Goal: Navigation & Orientation: Find specific page/section

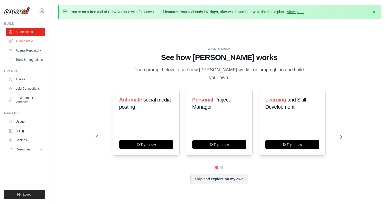
click at [31, 43] on link "Crew Studio" at bounding box center [26, 41] width 39 height 8
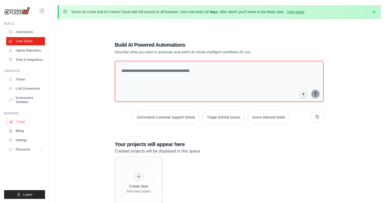
click at [21, 123] on link "Usage" at bounding box center [26, 121] width 39 height 8
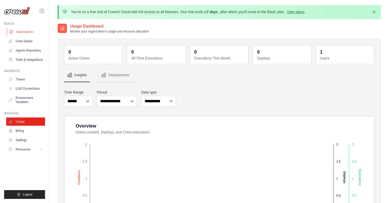
click at [35, 31] on link "Automations" at bounding box center [26, 32] width 39 height 8
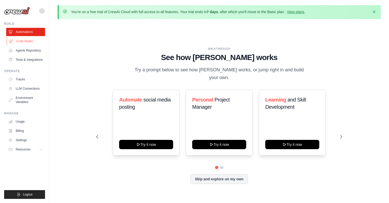
click at [30, 40] on link "Crew Studio" at bounding box center [26, 41] width 39 height 8
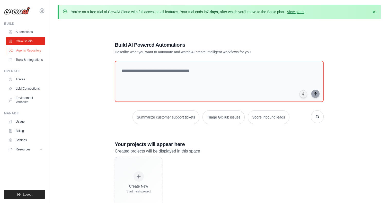
click at [27, 52] on link "Agents Repository" at bounding box center [26, 50] width 39 height 8
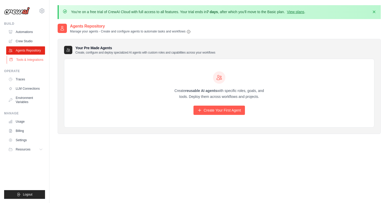
click at [28, 58] on link "Tools & Integrations" at bounding box center [26, 60] width 39 height 8
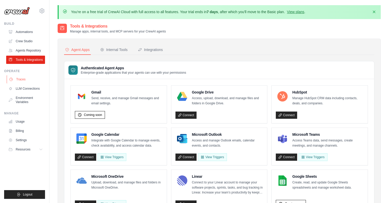
click at [27, 80] on link "Traces" at bounding box center [26, 79] width 39 height 8
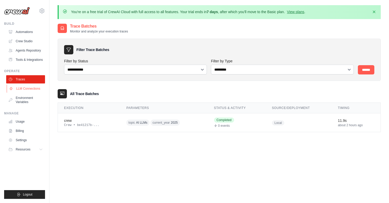
click at [28, 90] on link "LLM Connections" at bounding box center [26, 88] width 39 height 8
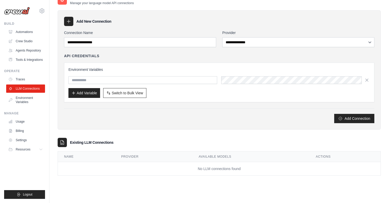
scroll to position [28, 0]
click at [15, 121] on link "Usage" at bounding box center [26, 121] width 39 height 8
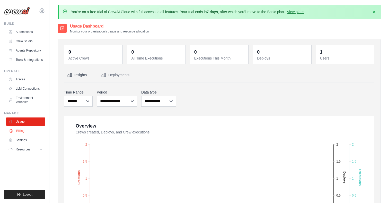
click at [23, 132] on link "Billing" at bounding box center [26, 131] width 39 height 8
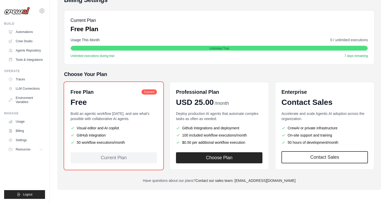
scroll to position [67, 0]
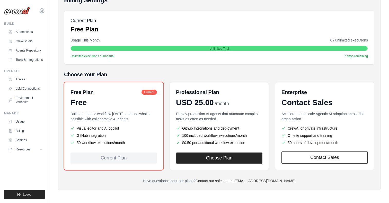
drag, startPoint x: 77, startPoint y: 142, endPoint x: 116, endPoint y: 142, distance: 38.8
click at [116, 142] on li "50 workflow executions/month" at bounding box center [113, 142] width 86 height 5
click at [121, 181] on p "Have questions about our plans? Contact our sales team: engineering@crewai.com" at bounding box center [219, 180] width 310 height 5
click at [20, 125] on link "Usage" at bounding box center [26, 121] width 39 height 8
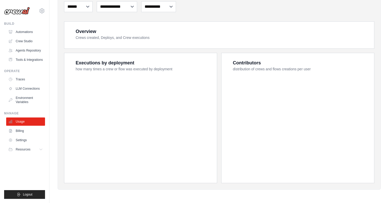
scroll to position [94, 0]
click at [24, 130] on link "Billing" at bounding box center [26, 131] width 39 height 8
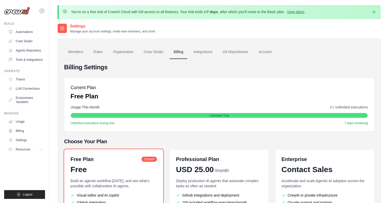
click at [24, 139] on link "Settings" at bounding box center [25, 140] width 39 height 8
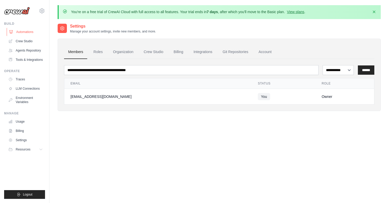
click at [28, 31] on link "Automations" at bounding box center [26, 32] width 39 height 8
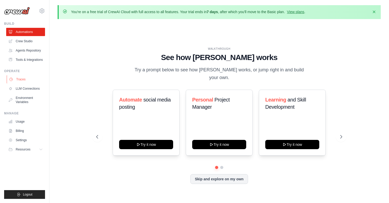
click at [24, 79] on link "Traces" at bounding box center [26, 79] width 39 height 8
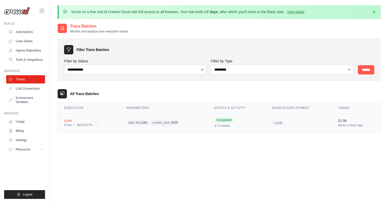
click at [112, 120] on div "crew" at bounding box center [89, 120] width 50 height 5
click at [153, 42] on div "**********" at bounding box center [219, 60] width 323 height 42
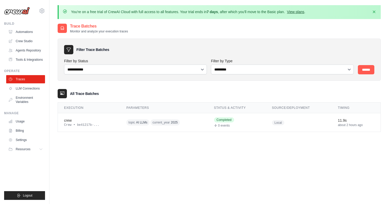
click at [299, 12] on link "View plans" at bounding box center [295, 12] width 17 height 4
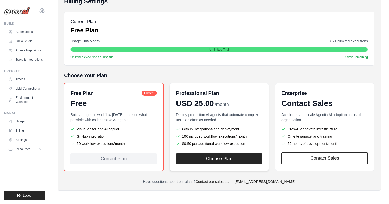
scroll to position [66, 0]
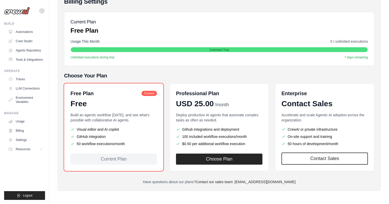
click at [153, 93] on span "Current" at bounding box center [148, 93] width 15 height 5
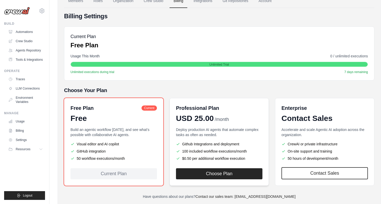
scroll to position [45, 0]
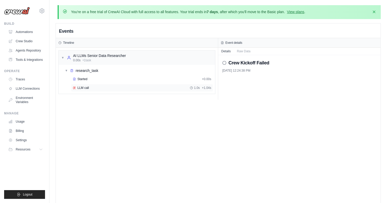
click at [94, 88] on div "LLM call 1.0s + 1.04s" at bounding box center [142, 88] width 138 height 4
